Goal: Information Seeking & Learning: Learn about a topic

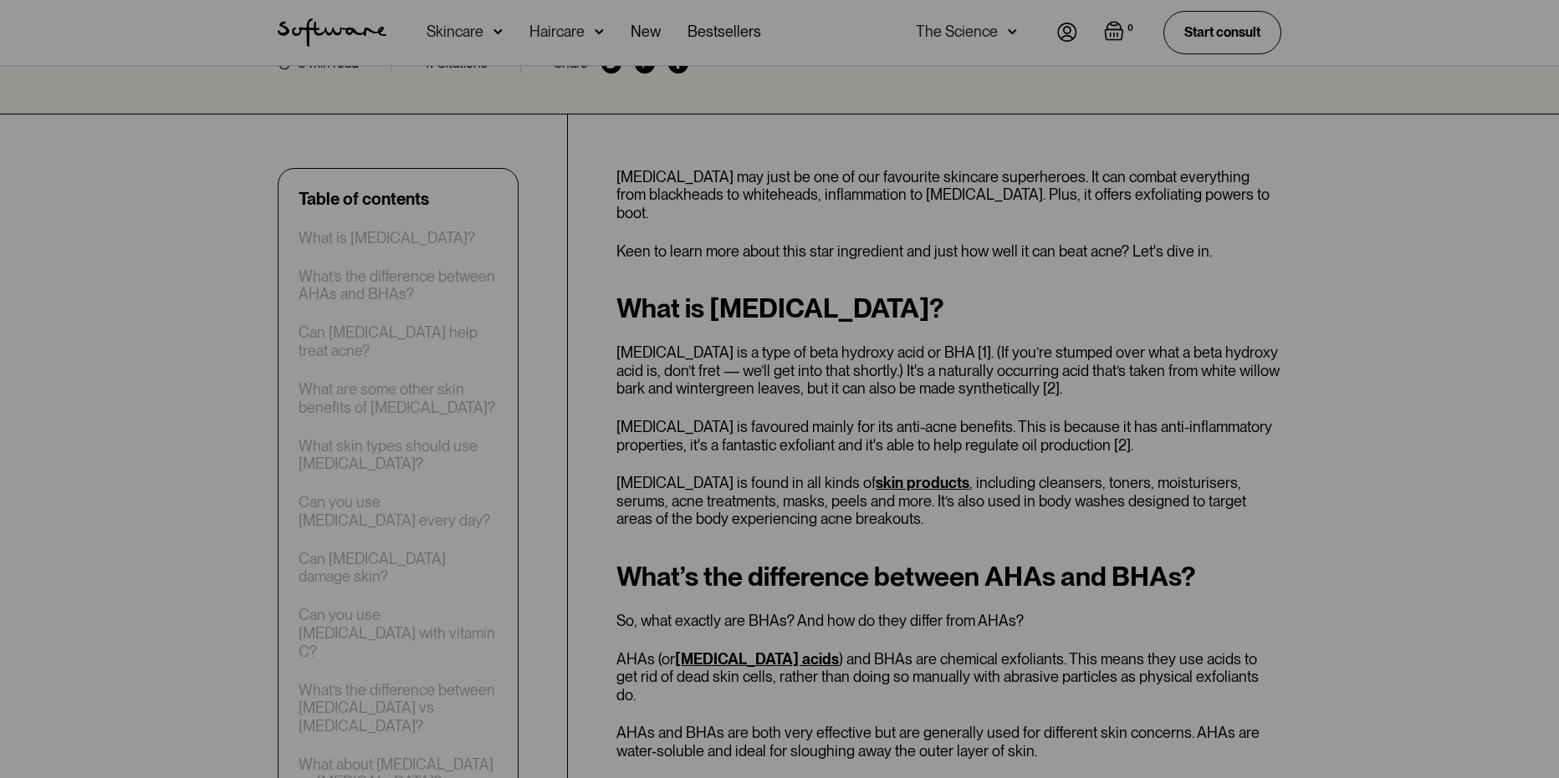
scroll to position [251, 0]
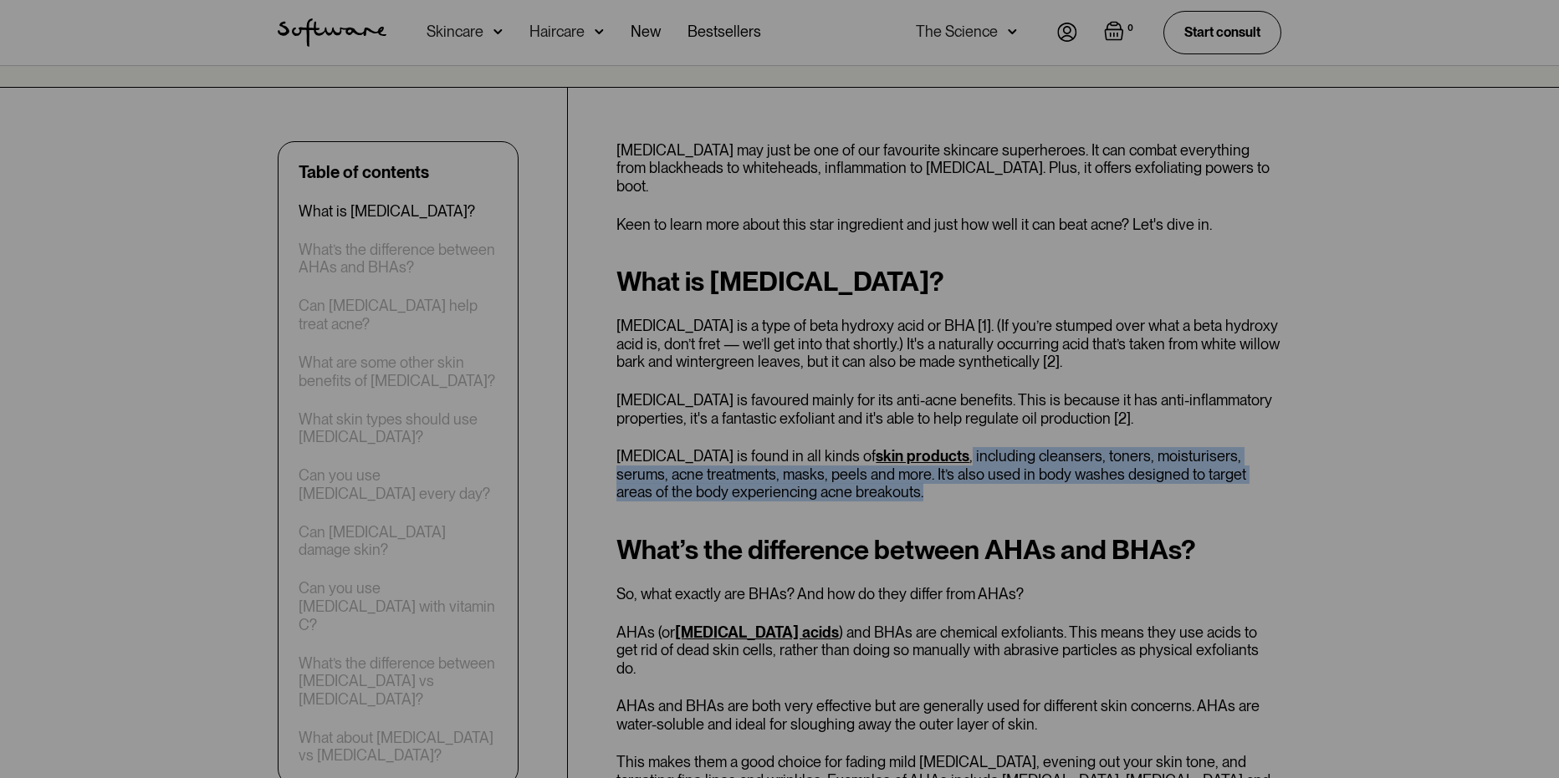
drag, startPoint x: 848, startPoint y: 474, endPoint x: 935, endPoint y: 440, distance: 93.5
click at [935, 447] on p "[MEDICAL_DATA] is found in all kinds of skin products , including cleansers, to…" at bounding box center [948, 474] width 665 height 54
copy p "including cleansers, toners, moisturisers, serums, acne treatments, masks, peel…"
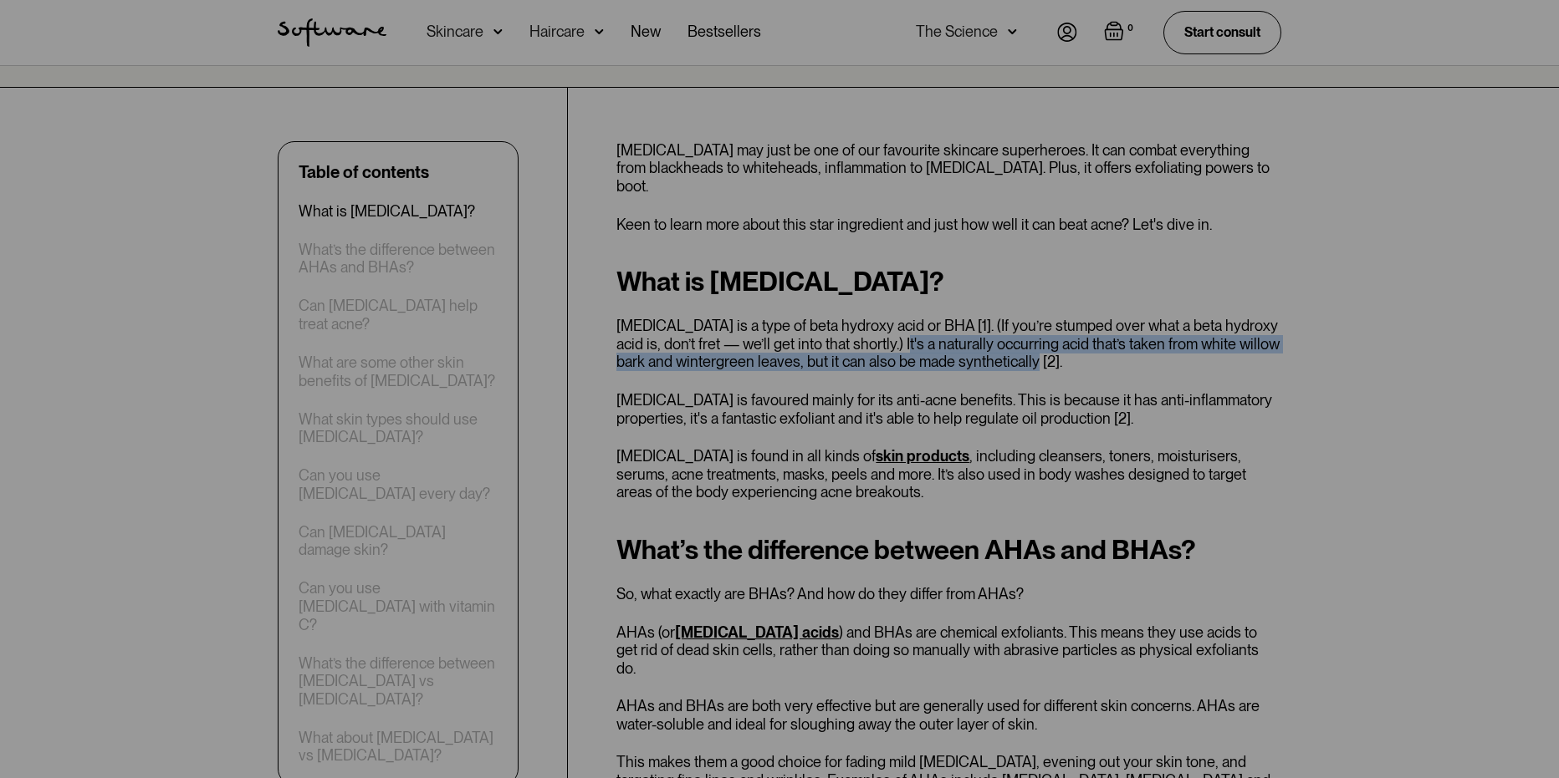
drag, startPoint x: 859, startPoint y: 324, endPoint x: 999, endPoint y: 344, distance: 141.9
click at [999, 344] on p "[MEDICAL_DATA] is a type of beta hydroxy acid or BHA [1]. (If you’re stumped ov…" at bounding box center [948, 344] width 665 height 54
copy p "t's a naturally occurring acid that’s taken from white willow bark and wintergr…"
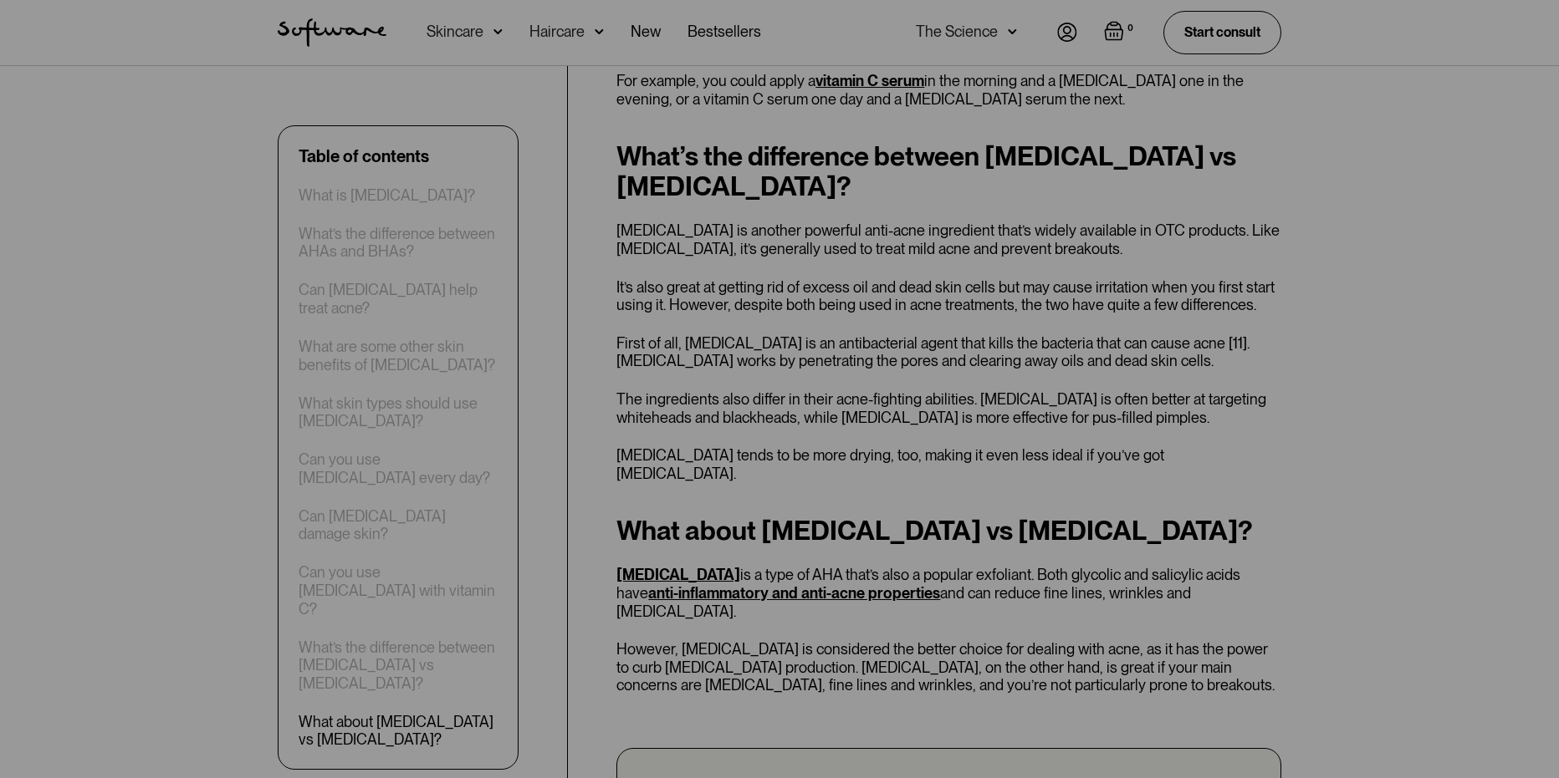
scroll to position [4013, 0]
